Goal: Task Accomplishment & Management: Manage account settings

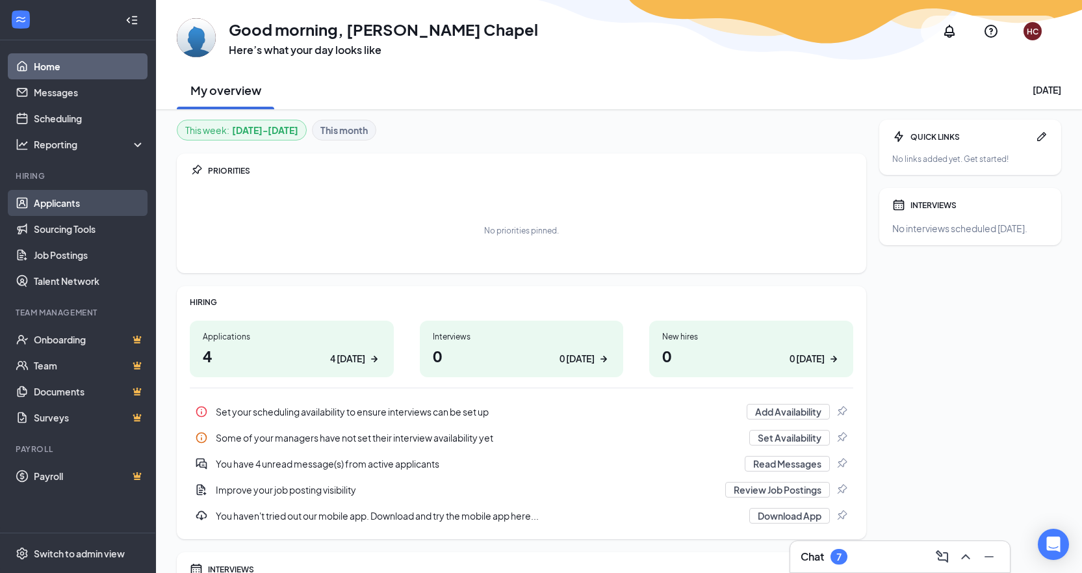
click at [42, 207] on link "Applicants" at bounding box center [89, 203] width 111 height 26
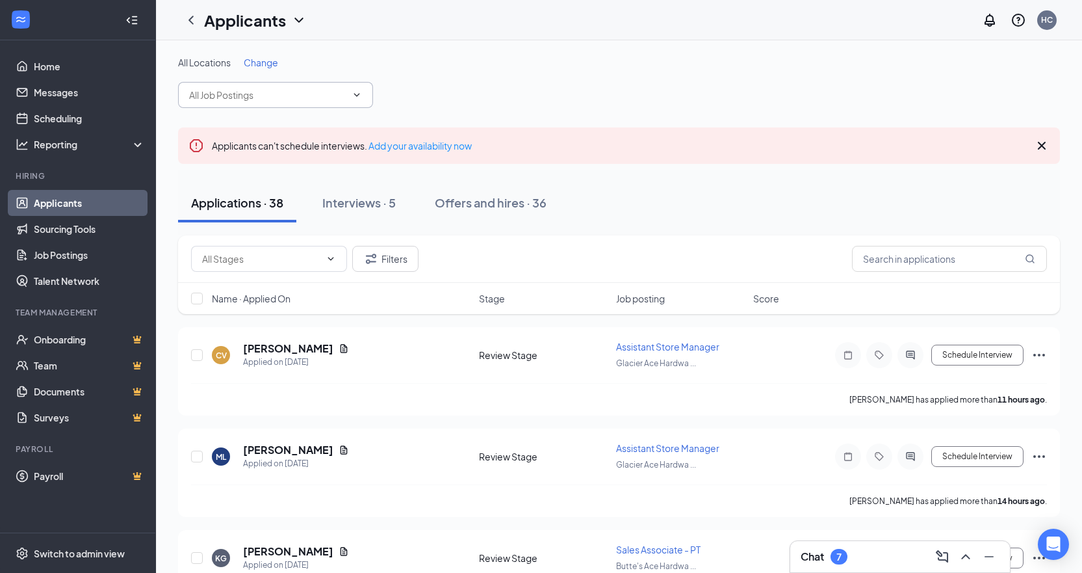
click at [310, 87] on span at bounding box center [275, 95] width 195 height 26
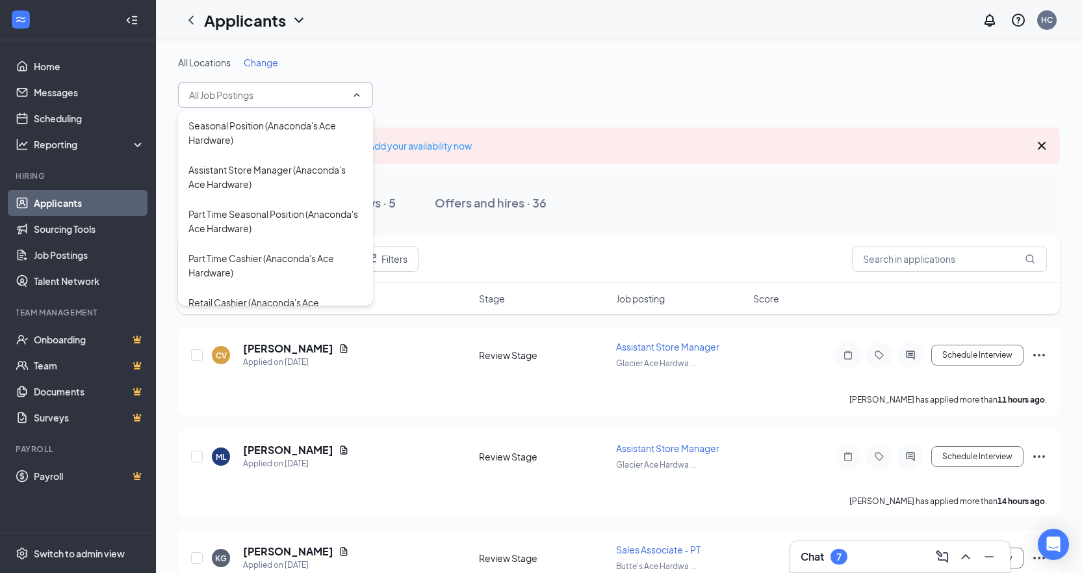
click at [273, 57] on span "Change" at bounding box center [261, 63] width 34 height 12
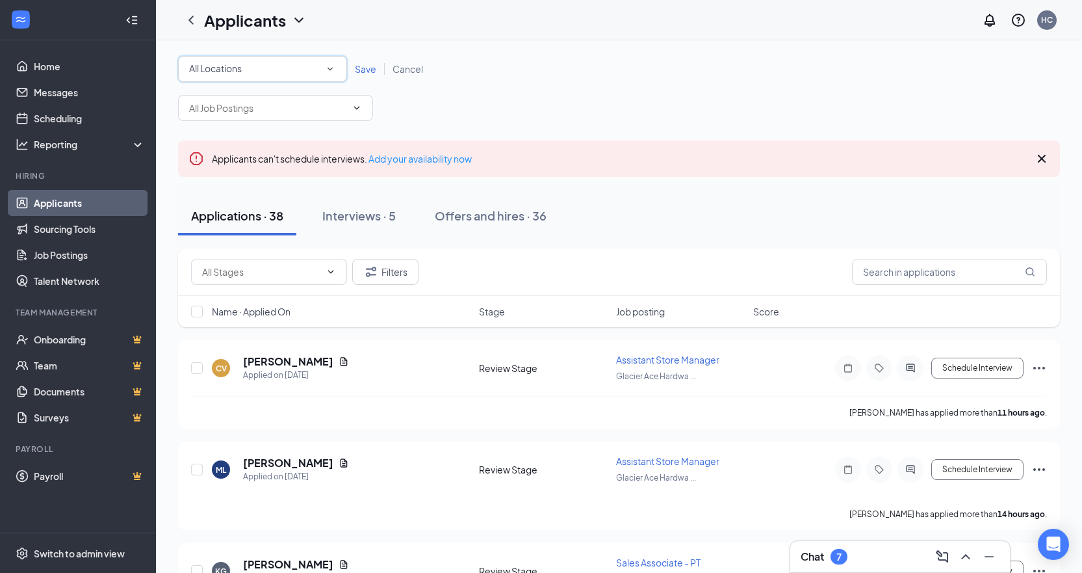
click at [332, 67] on icon "SmallChevronDown" at bounding box center [330, 69] width 12 height 12
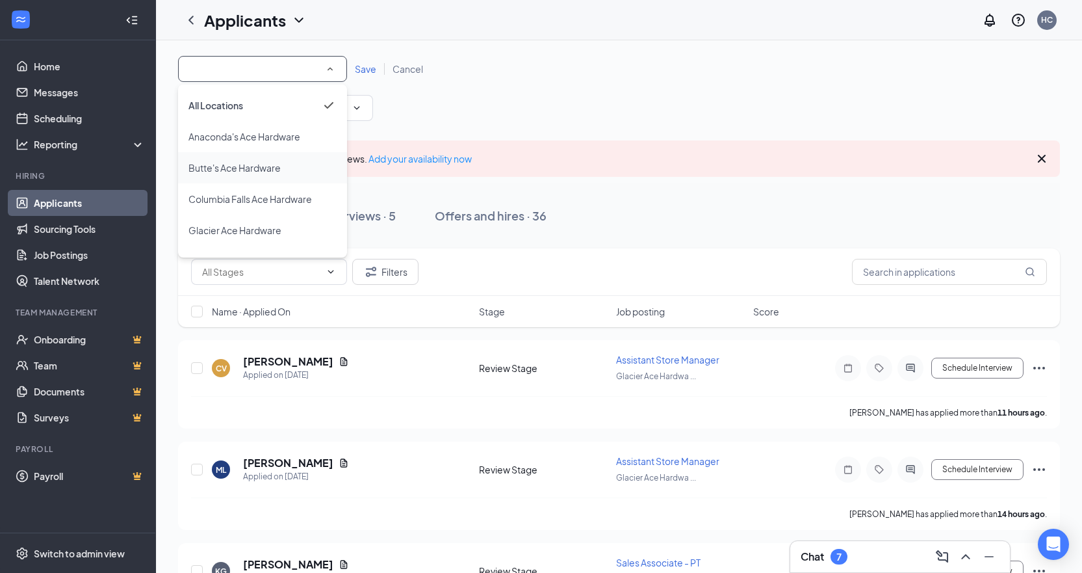
click at [265, 164] on span "Butte's Ace Hardware" at bounding box center [235, 168] width 92 height 12
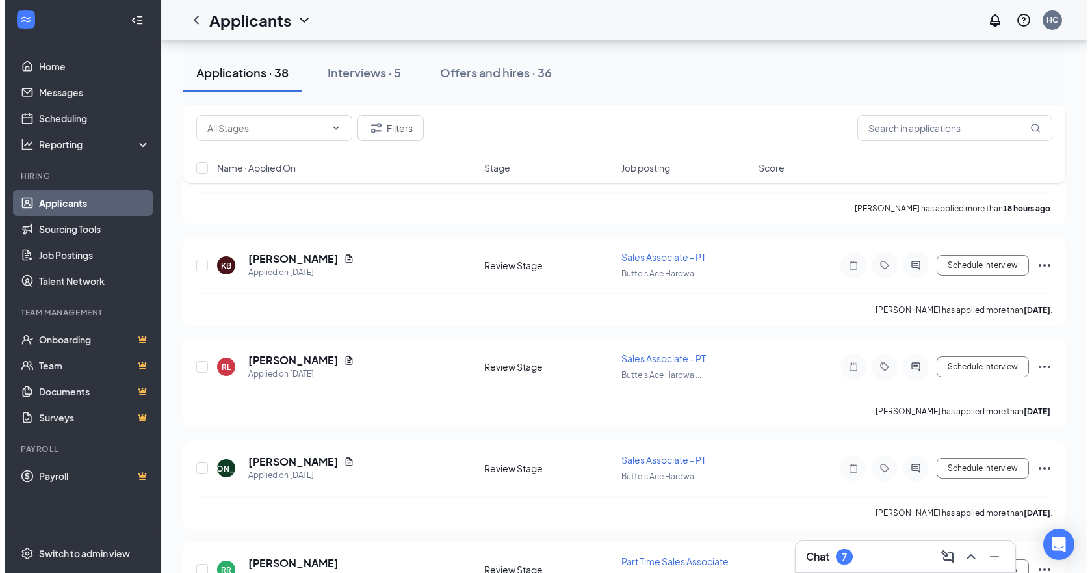
scroll to position [520, 0]
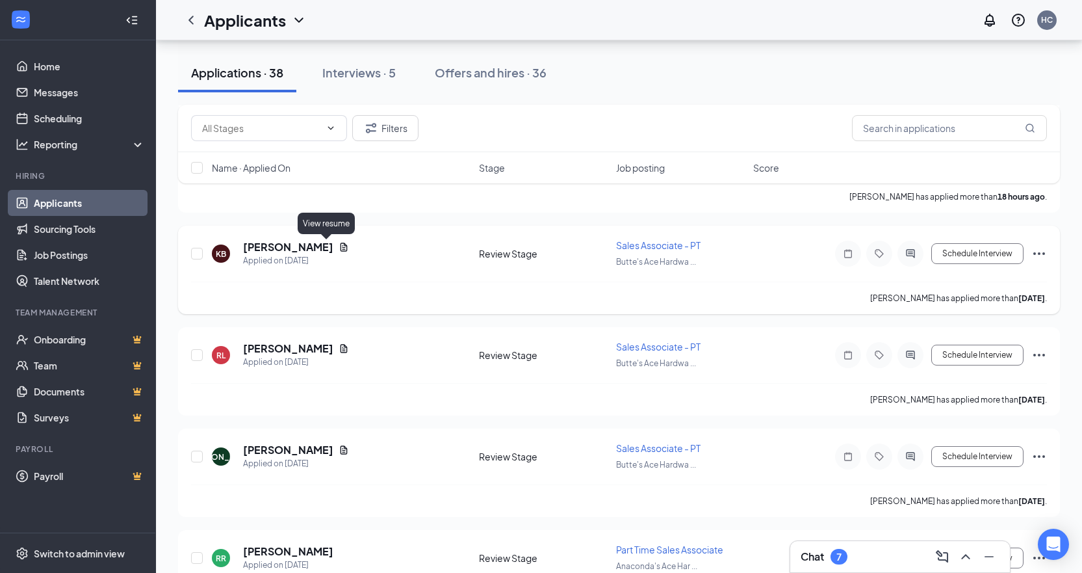
click at [339, 242] on icon "Document" at bounding box center [344, 247] width 10 height 10
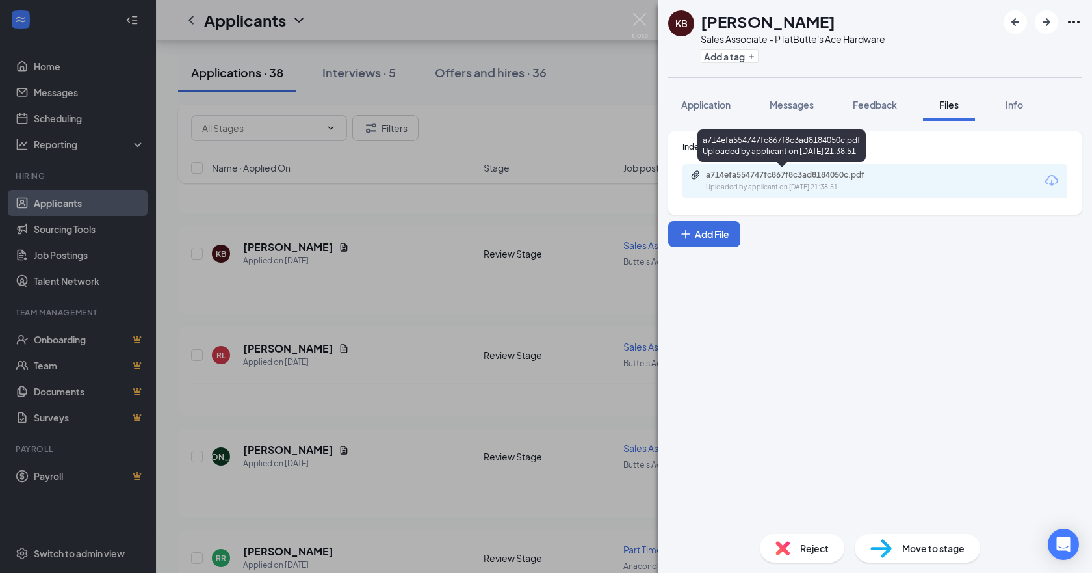
click at [809, 188] on div "Uploaded by applicant on [DATE] 21:38:51" at bounding box center [803, 187] width 195 height 10
